Goal: Task Accomplishment & Management: Complete application form

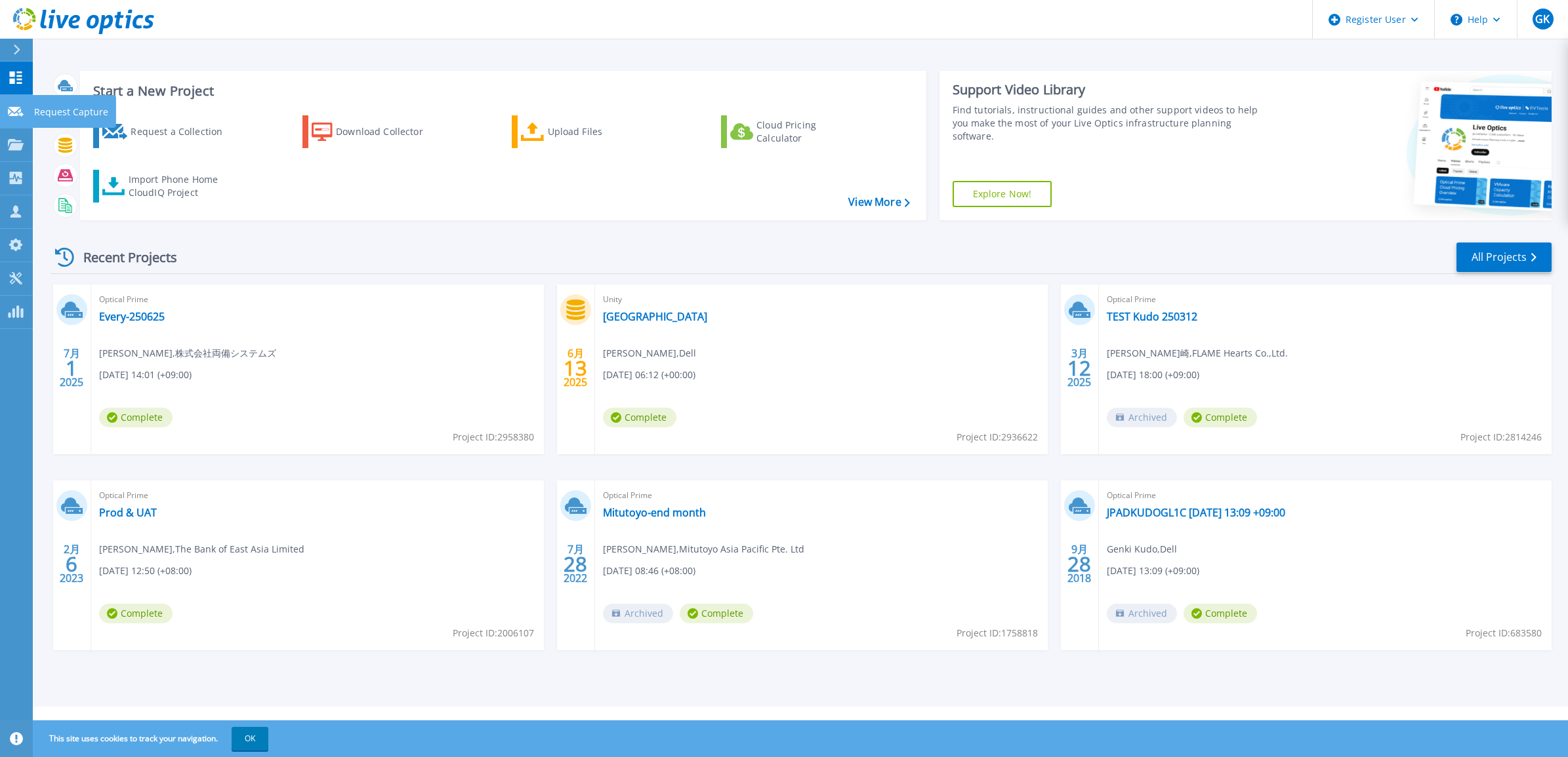
click at [5, 106] on link "Request Capture Request Capture" at bounding box center [16, 112] width 33 height 33
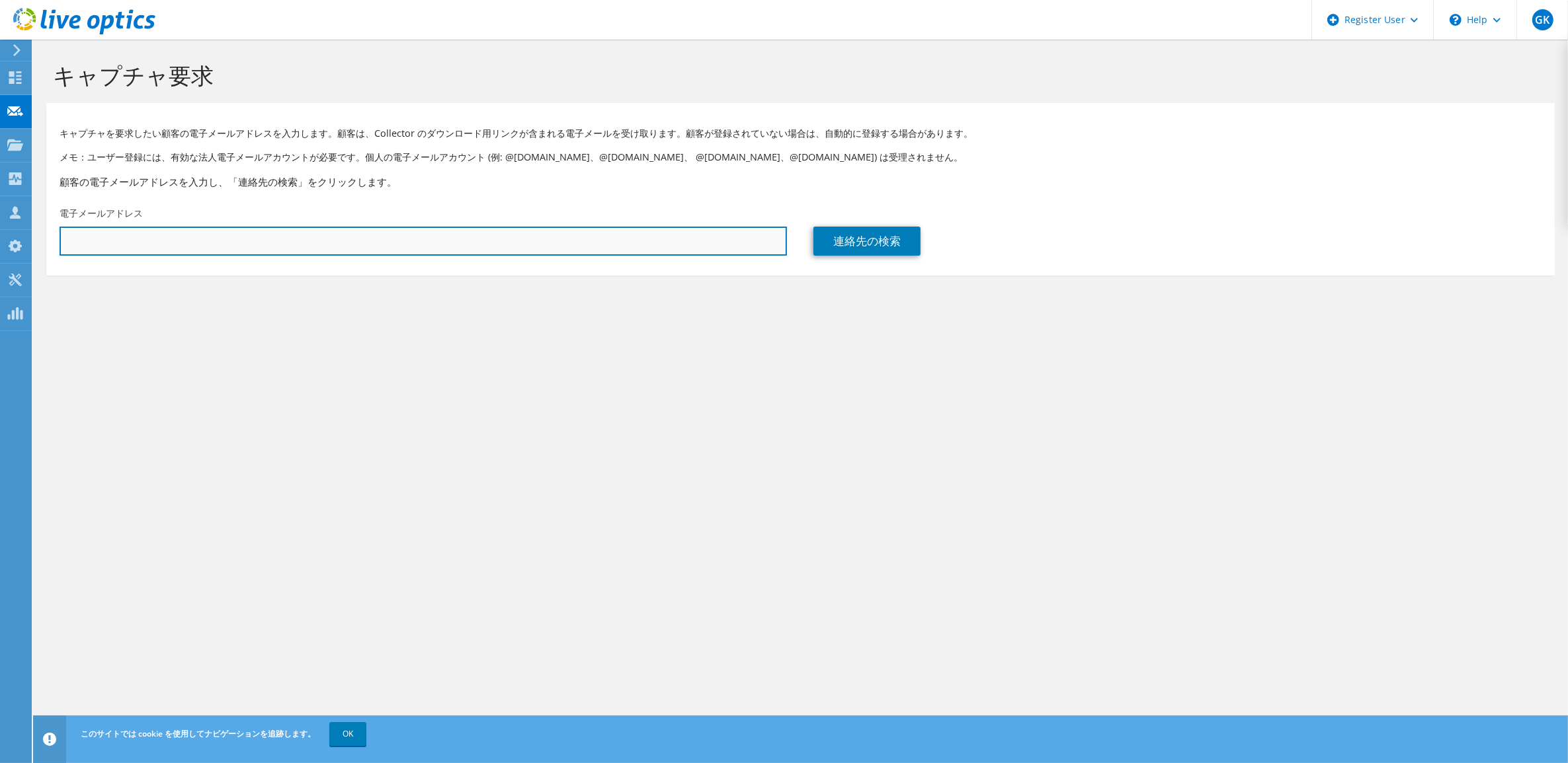
click at [682, 238] on input "text" at bounding box center [423, 241] width 727 height 29
click at [727, 252] on input "text" at bounding box center [423, 241] width 727 height 29
paste input "[EMAIL_ADDRESS][DOMAIN_NAME]"
type input "[EMAIL_ADDRESS][DOMAIN_NAME]"
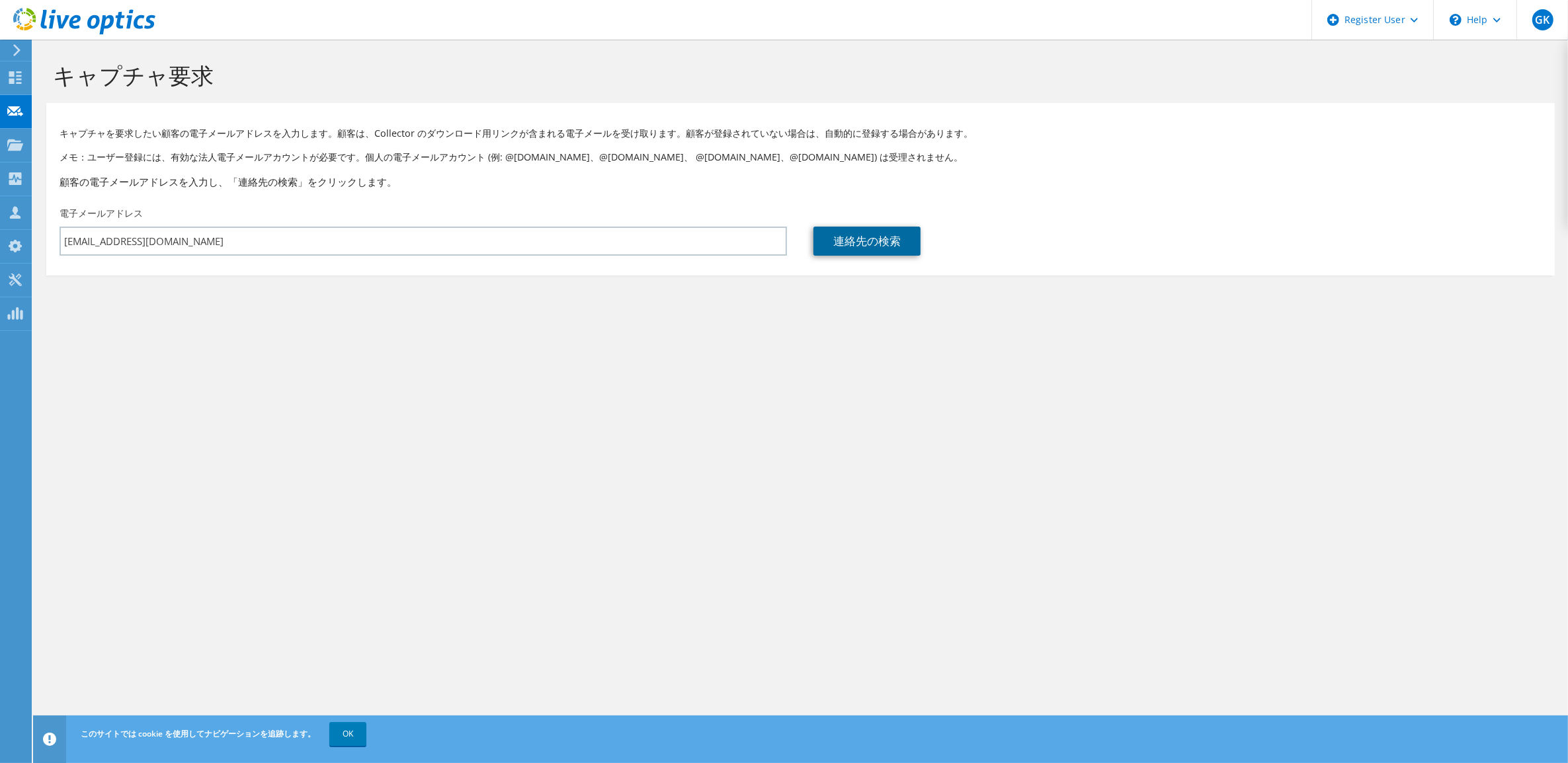
click at [870, 240] on link "連絡先の検索" at bounding box center [867, 241] width 107 height 29
type input "JAPAN SYSTEM TECHNIQUES CO., LTD."
type input "[PERSON_NAME]"
type input "日本"
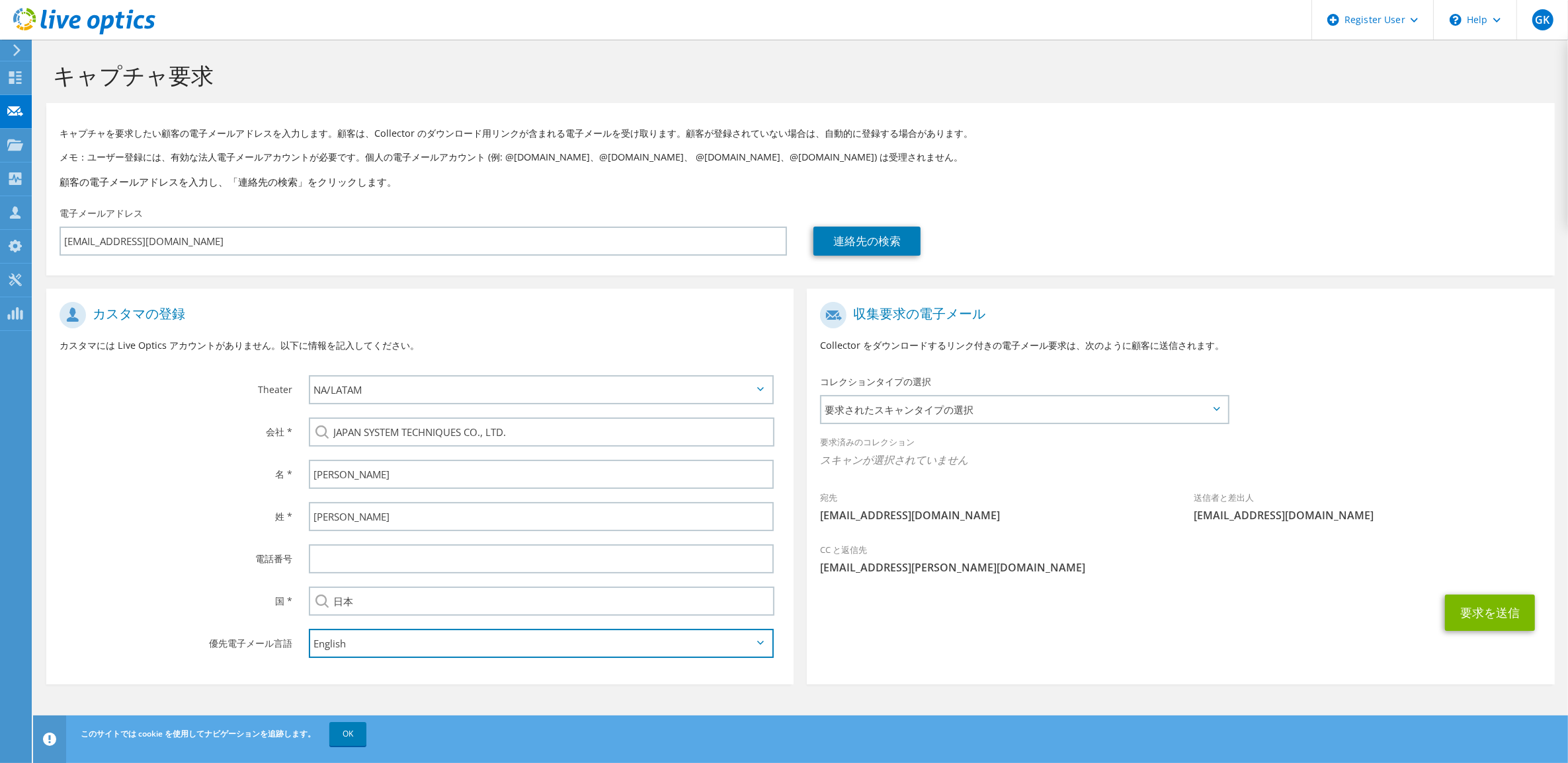
click at [403, 650] on select "English Deutsch Español Français Italiano Polski Português Русский 中文 日本語 한국어" at bounding box center [541, 643] width 466 height 29
select select "ja-JP"
click at [308, 629] on select "English Deutsch Español Français Italiano Polski Português Русский 中文 日本語 한국어" at bounding box center [541, 643] width 466 height 29
click at [140, 618] on div "国 *" at bounding box center [170, 601] width 249 height 41
click at [1075, 416] on span "要求されたスキャンタイプの選択" at bounding box center [1023, 409] width 406 height 26
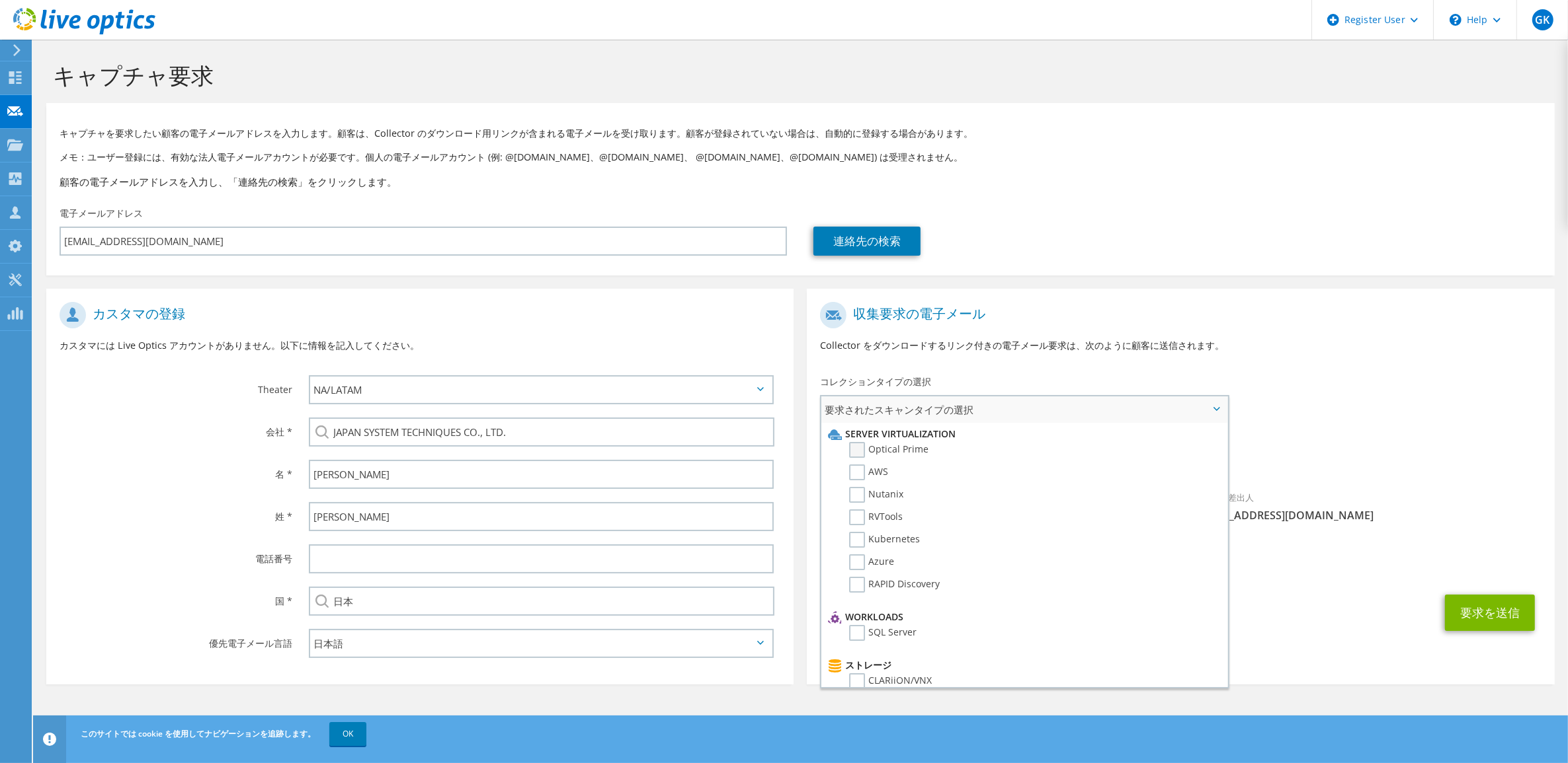
click at [857, 446] on label "Optical Prime" at bounding box center [888, 450] width 79 height 16
click at [0, 0] on input "Optical Prime" at bounding box center [0, 0] width 0 height 0
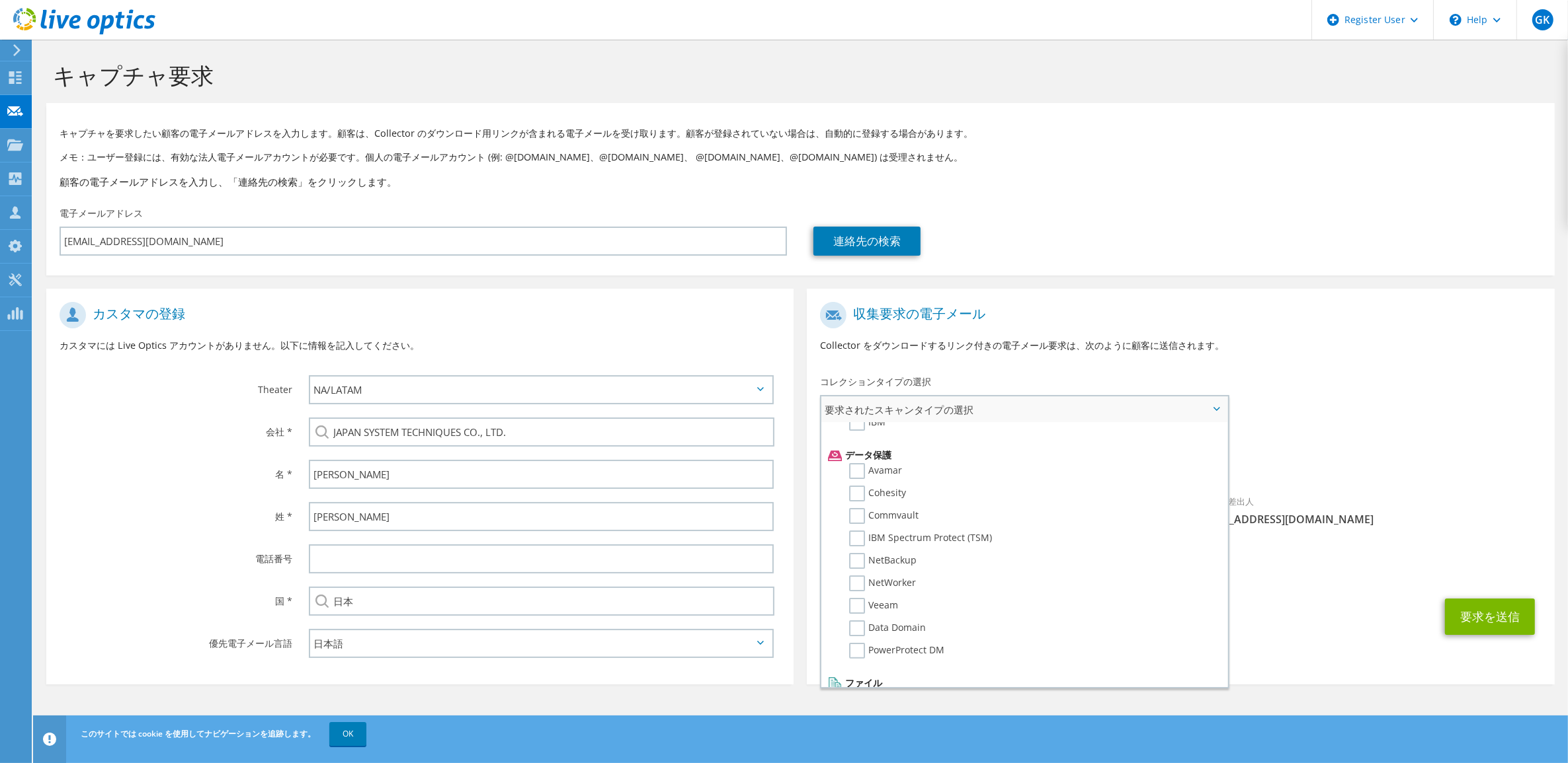
scroll to position [552, 0]
click at [854, 690] on label "Dossier" at bounding box center [874, 697] width 52 height 16
click at [0, 0] on input "Dossier" at bounding box center [0, 0] width 0 height 0
click at [1312, 593] on div "要求を送信" at bounding box center [1181, 617] width 747 height 49
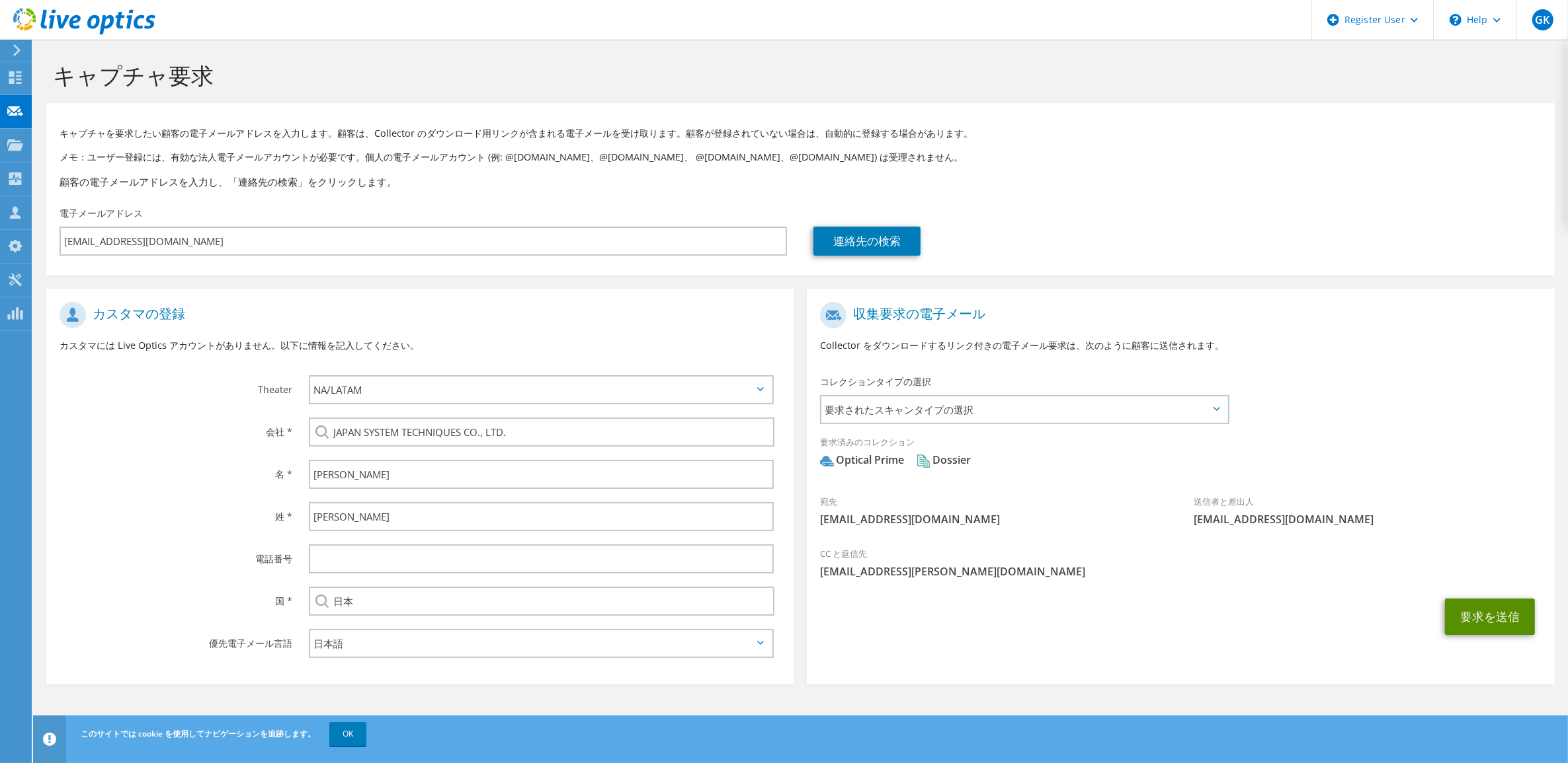
drag, startPoint x: 1501, startPoint y: 622, endPoint x: 1208, endPoint y: 641, distance: 293.6
click at [1217, 641] on div "要求を送信" at bounding box center [1181, 617] width 747 height 49
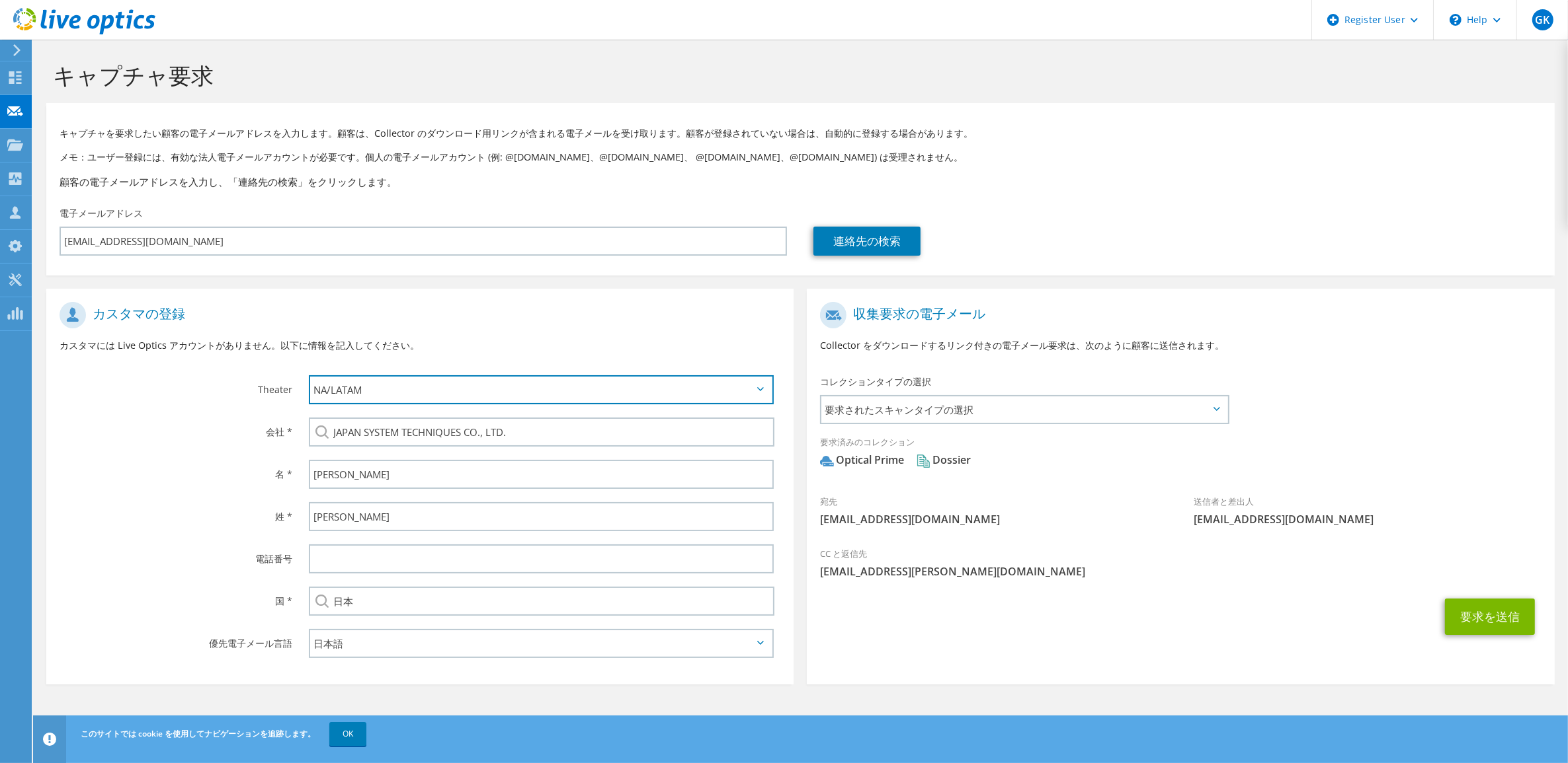
click at [761, 378] on select "APJ EMEA NA/LATAM" at bounding box center [541, 390] width 466 height 29
select select "1"
click at [308, 376] on select "APJ EMEA NA/LATAM" at bounding box center [541, 390] width 466 height 29
click at [658, 321] on h1 "カスタマの登録" at bounding box center [416, 315] width 714 height 26
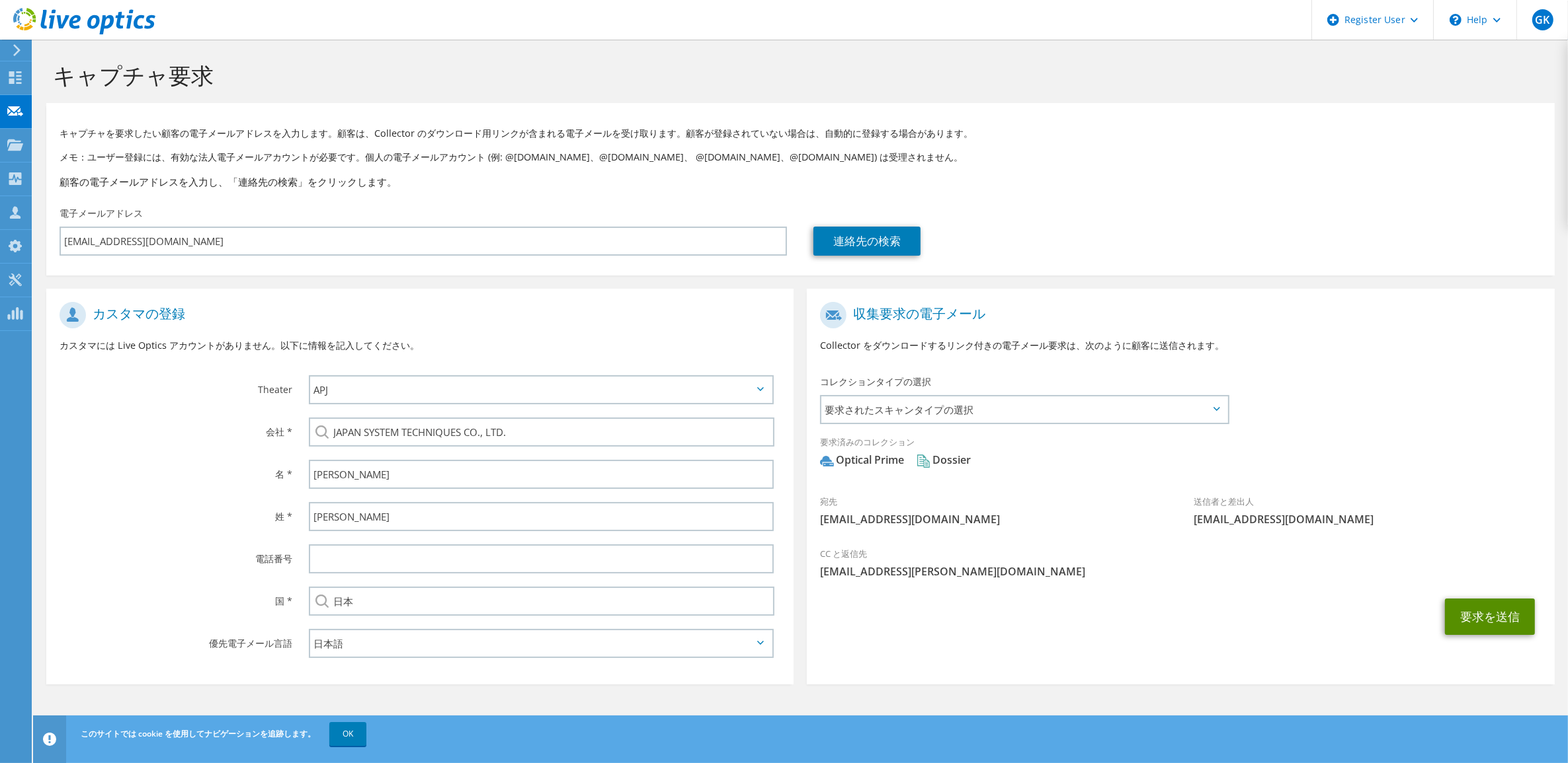
click at [1521, 617] on button "要求を送信" at bounding box center [1489, 617] width 90 height 36
